Goal: Find specific page/section: Find specific page/section

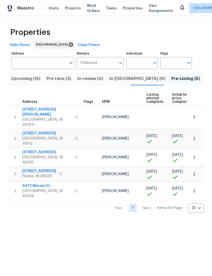
click at [125, 79] on span "In-reno (6)" at bounding box center [138, 78] width 56 height 7
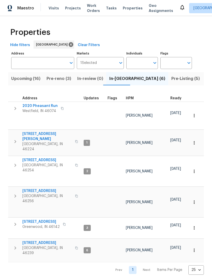
click at [169, 85] on button "Pre-Listing (5)" at bounding box center [186, 78] width 35 height 13
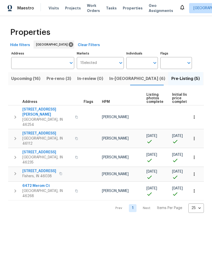
click at [61, 80] on span "Pre-reno (3)" at bounding box center [59, 78] width 25 height 7
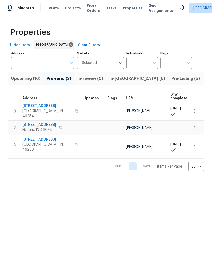
click at [119, 81] on span "In-reno (6)" at bounding box center [138, 78] width 56 height 7
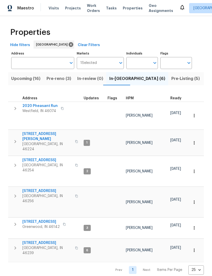
click at [39, 77] on span "Upcoming (16)" at bounding box center [25, 78] width 29 height 7
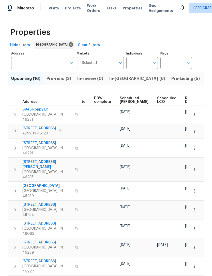
scroll to position [0, 128]
click at [186, 101] on span "Ready Date" at bounding box center [191, 100] width 11 height 7
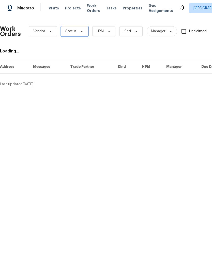
click at [80, 32] on icon at bounding box center [82, 31] width 4 height 4
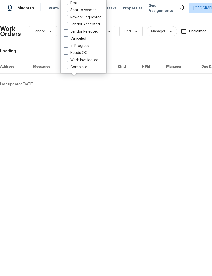
click at [84, 54] on label "Needs QC" at bounding box center [76, 52] width 24 height 5
click at [67, 54] on input "Needs QC" at bounding box center [65, 51] width 3 height 3
checkbox input "true"
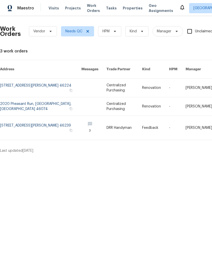
click at [117, 122] on link at bounding box center [125, 128] width 36 height 24
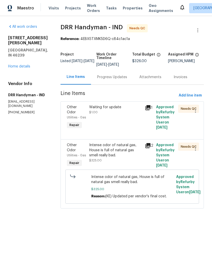
click at [109, 81] on div "Progress Updates" at bounding box center [112, 77] width 42 height 15
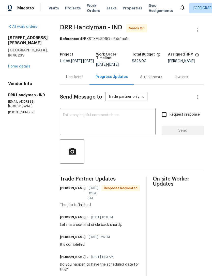
click at [71, 80] on div "Line Items" at bounding box center [74, 77] width 17 height 5
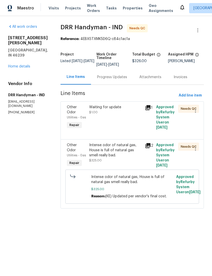
click at [107, 154] on div "Intense odor of natural gas, House is full of natural gas smell really bad." at bounding box center [115, 150] width 53 height 15
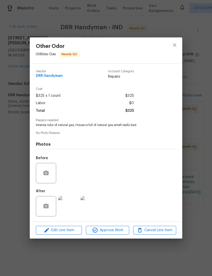
click at [73, 208] on img at bounding box center [68, 206] width 20 height 20
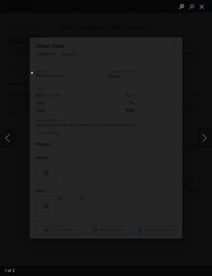
click at [205, 142] on button "Next image" at bounding box center [204, 138] width 15 height 20
click at [208, 143] on button "Next image" at bounding box center [204, 138] width 15 height 20
click at [202, 10] on button "Close lightbox" at bounding box center [202, 6] width 10 height 9
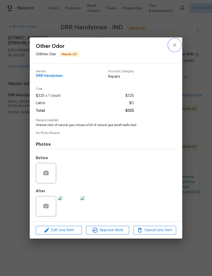
click at [174, 44] on icon "close" at bounding box center [175, 45] width 6 height 6
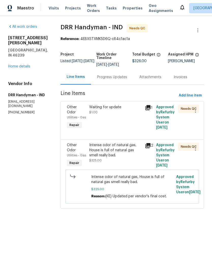
click at [110, 112] on div "Waiting for update $1.00" at bounding box center [115, 110] width 53 height 10
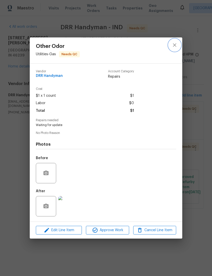
click at [178, 41] on button "close" at bounding box center [175, 45] width 12 height 12
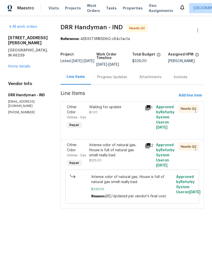
click at [90, 8] on span "Work Orders" at bounding box center [93, 8] width 13 height 10
